Goal: Transaction & Acquisition: Purchase product/service

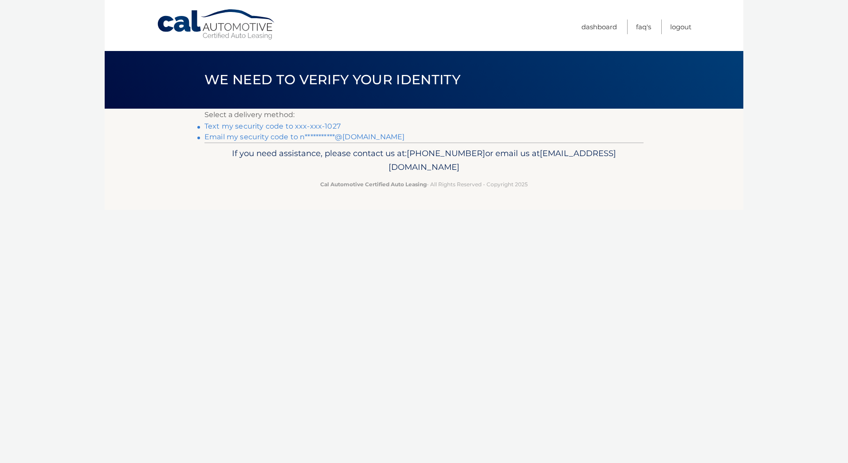
click at [321, 126] on link "Text my security code to xxx-xxx-1027" at bounding box center [272, 126] width 136 height 8
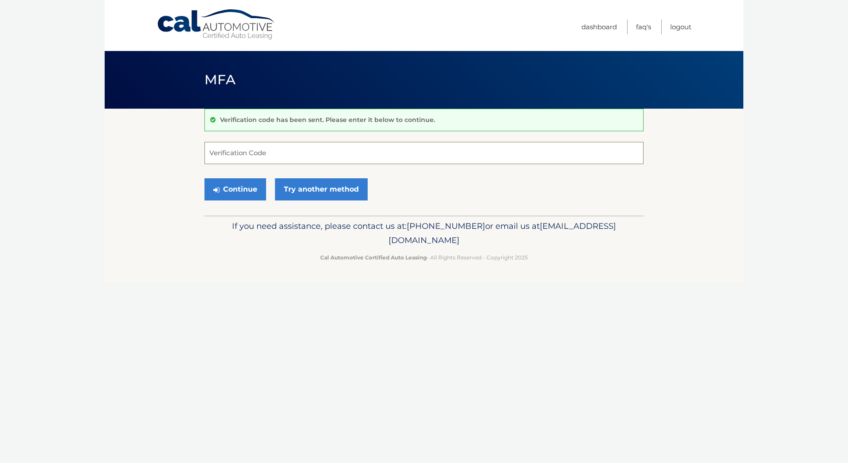
click at [259, 152] on input "Verification Code" at bounding box center [423, 153] width 439 height 22
click at [165, 157] on section "Verification code has been sent. Please enter it below to continue. Verificatio…" at bounding box center [424, 162] width 638 height 107
click at [218, 155] on input "Verification Code" at bounding box center [423, 153] width 439 height 22
click at [167, 206] on section "Verification code has been sent. Please enter it below to continue. Verificatio…" at bounding box center [424, 162] width 638 height 107
click at [237, 154] on input "Verification Code" at bounding box center [423, 153] width 439 height 22
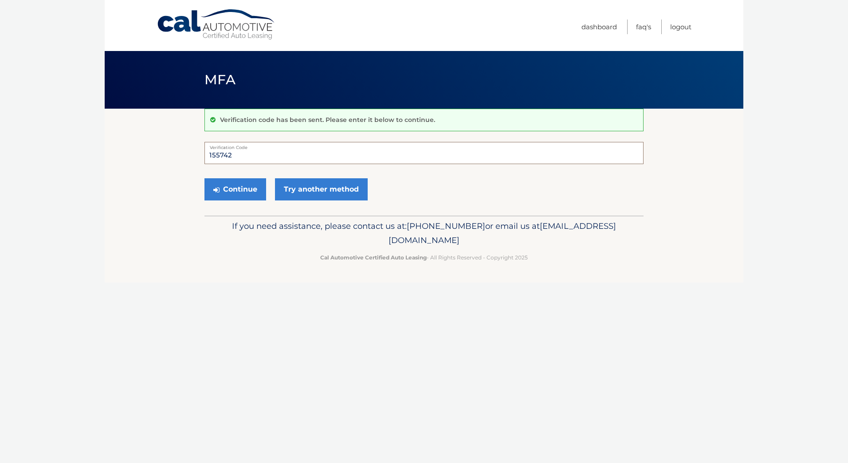
type input "155742"
click at [204, 178] on button "Continue" at bounding box center [235, 189] width 62 height 22
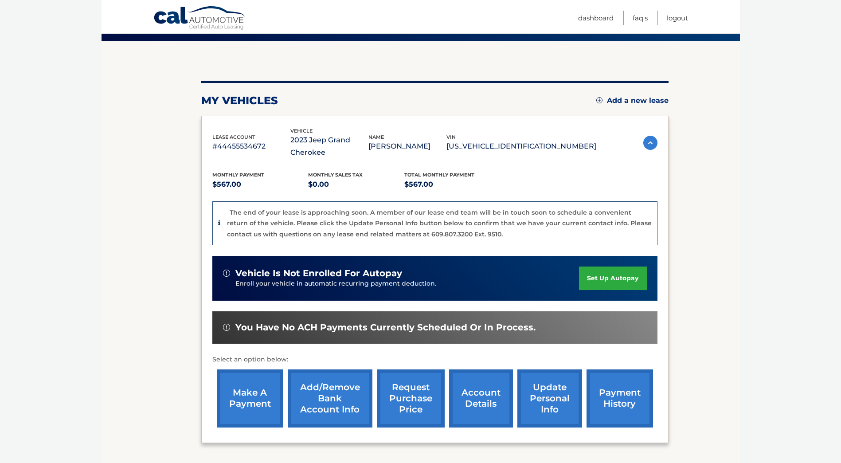
scroll to position [89, 0]
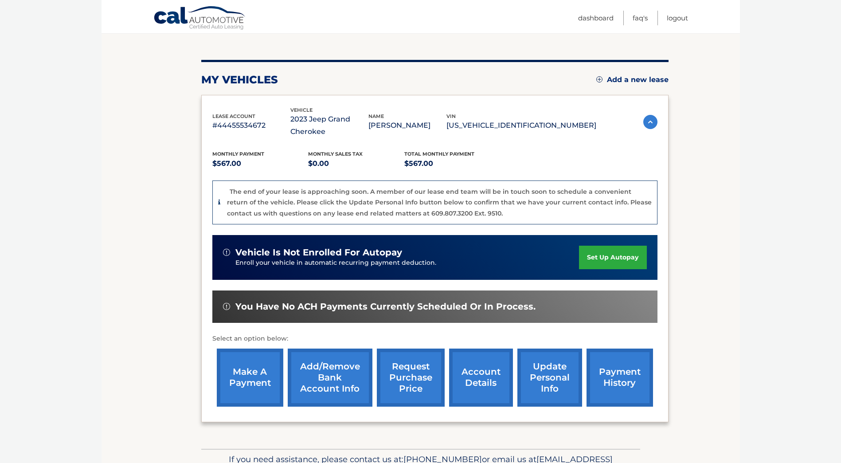
click at [251, 378] on link "make a payment" at bounding box center [250, 377] width 67 height 58
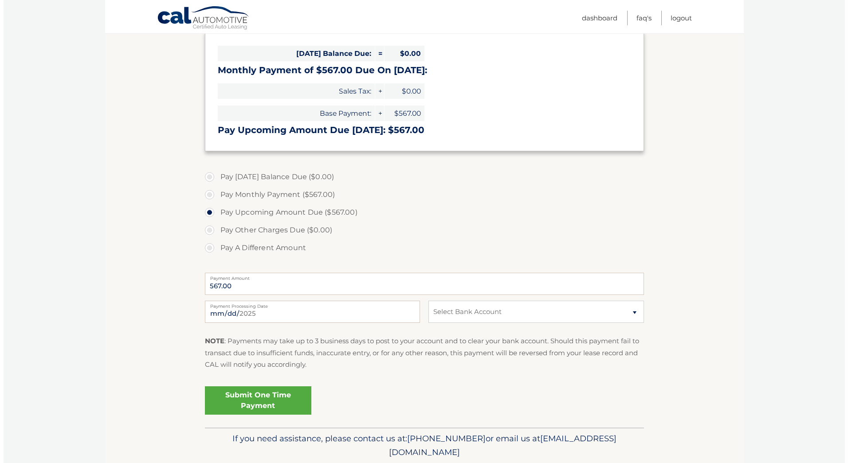
scroll to position [171, 0]
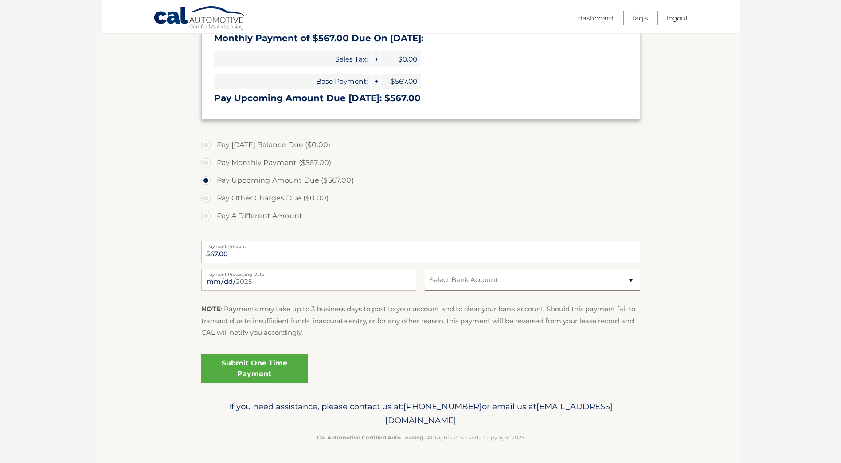
click at [450, 282] on select "Select Bank Account Checking TD BANK, NA *****5598 Checking BANK OF AMERICA N.A…" at bounding box center [532, 280] width 215 height 22
select select "NzFlNmI5ZjItZTA0OS00NzgxLWEzZWYtYzk2MjBiOGUwNWMy"
click at [425, 269] on select "Select Bank Account Checking TD BANK, NA *****5598 Checking BANK OF AMERICA N.A…" at bounding box center [532, 280] width 215 height 22
click at [239, 367] on link "Submit One Time Payment" at bounding box center [254, 368] width 106 height 28
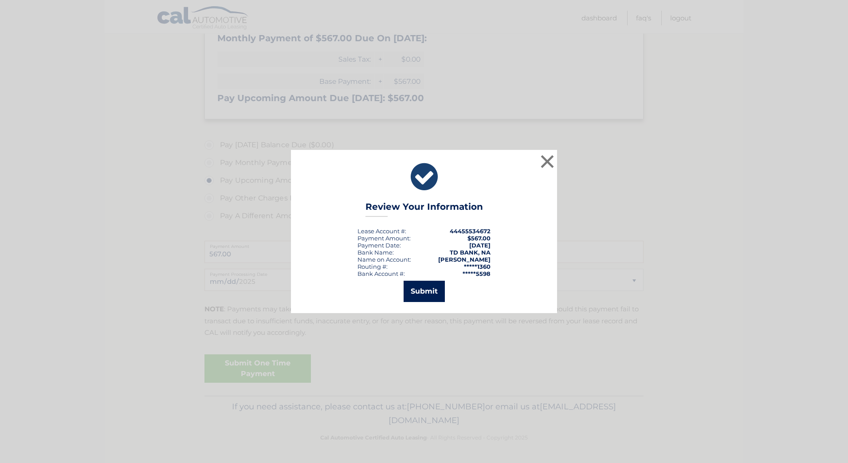
click at [413, 298] on button "Submit" at bounding box center [423, 291] width 41 height 21
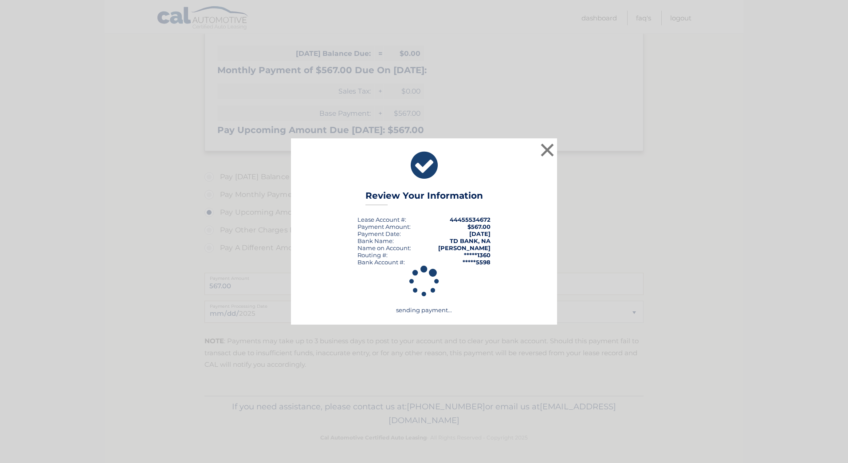
scroll to position [139, 0]
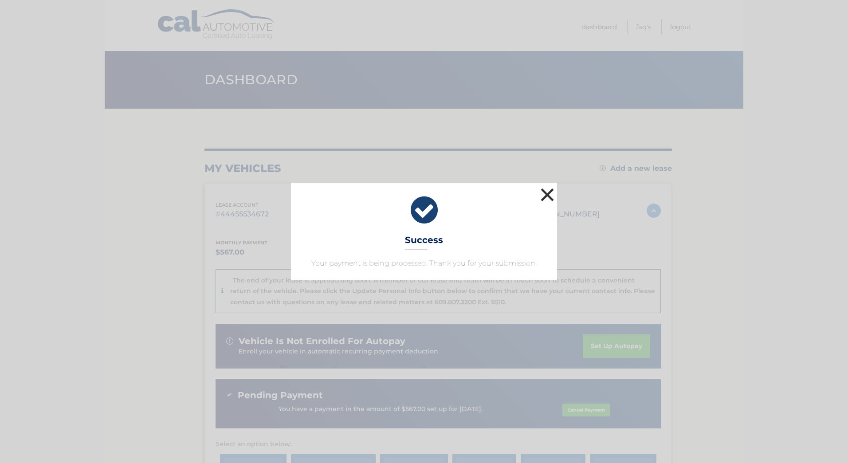
click at [551, 197] on button "×" at bounding box center [547, 195] width 18 height 18
